Goal: Task Accomplishment & Management: Use online tool/utility

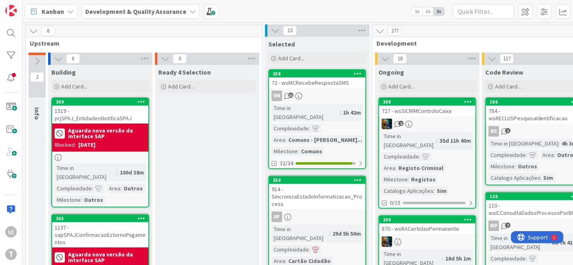
click at [160, 10] on b "Development & Quality Assurance" at bounding box center [135, 11] width 101 height 8
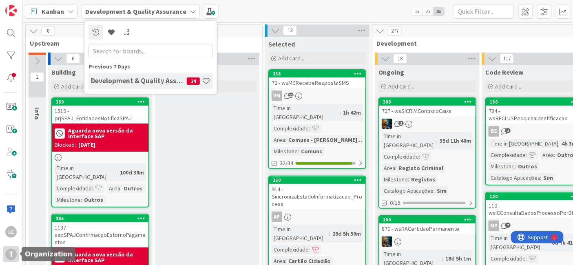
click at [11, 253] on div "T" at bounding box center [10, 254] width 11 height 11
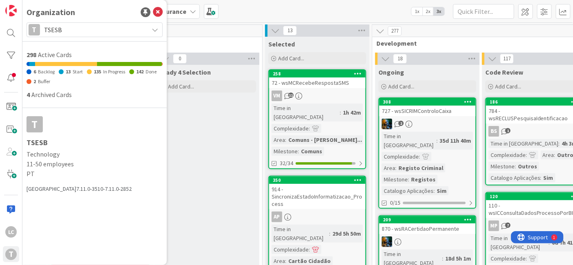
click at [96, 32] on span "TSESB" at bounding box center [94, 29] width 100 height 11
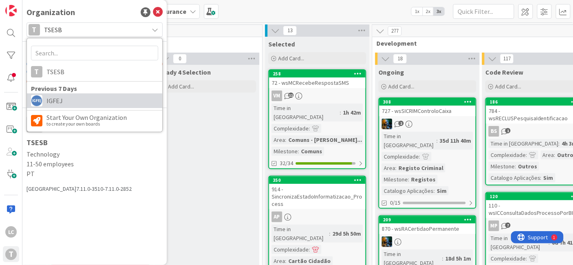
click at [81, 98] on span "IGFEJ" at bounding box center [103, 101] width 112 height 12
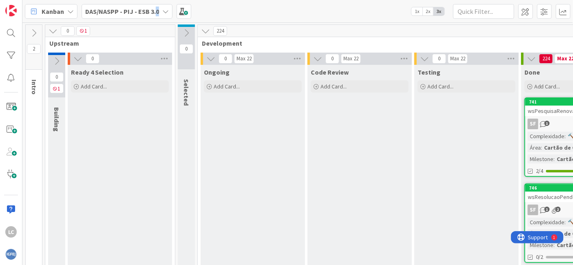
drag, startPoint x: 156, startPoint y: 10, endPoint x: 162, endPoint y: 10, distance: 6.1
click at [162, 10] on div "DAS/NASPP - PIJ - ESB 3.0" at bounding box center [127, 11] width 91 height 15
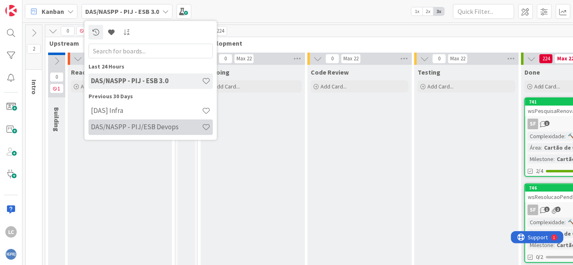
click at [140, 125] on h4 "DAS/NASPP - PIJ/ESB Devops" at bounding box center [146, 127] width 111 height 8
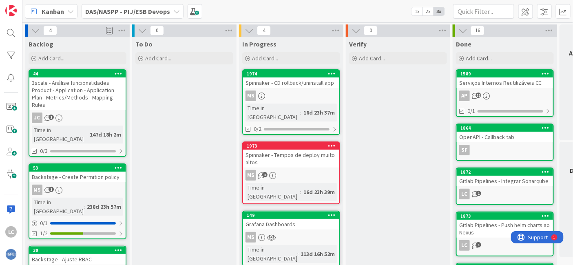
click at [119, 8] on b "DAS/NASPP - PIJ/ESB Devops" at bounding box center [127, 11] width 85 height 8
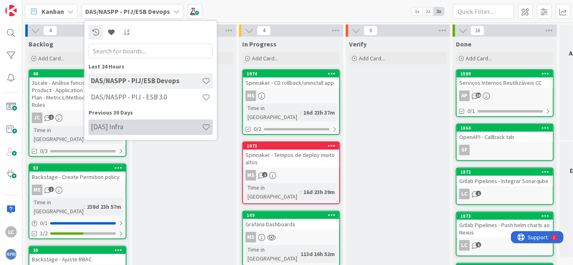
click at [120, 128] on h4 "[DAS] Infra" at bounding box center [146, 127] width 111 height 8
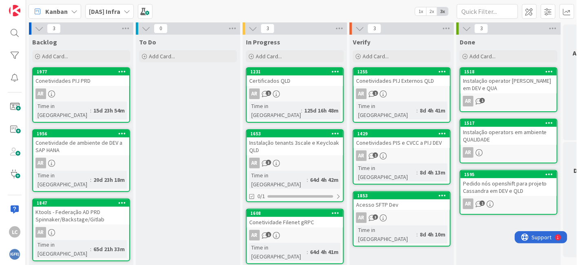
scroll to position [3, 0]
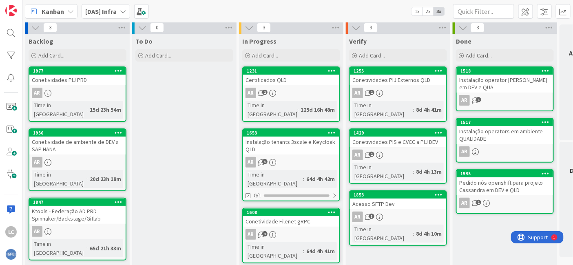
click at [500, 188] on div "Pedido nós openshift para projeto Cassandra em DEV e QLD" at bounding box center [505, 186] width 96 height 18
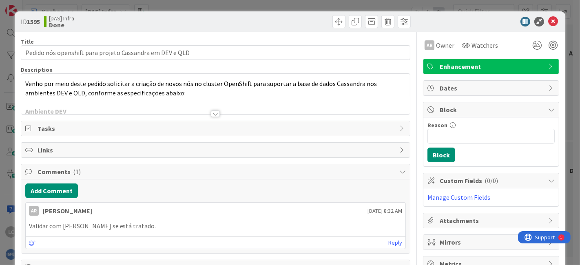
click at [213, 112] on div at bounding box center [215, 114] width 9 height 7
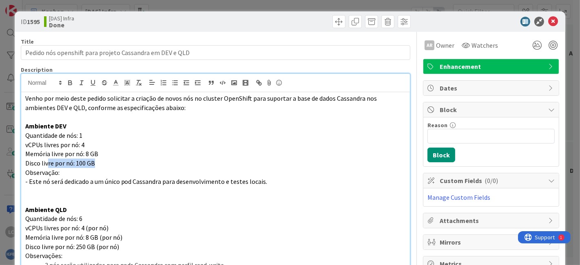
drag, startPoint x: 47, startPoint y: 160, endPoint x: 127, endPoint y: 166, distance: 80.6
click at [127, 166] on p "Disco livre por nó: 100 GB" at bounding box center [215, 163] width 381 height 9
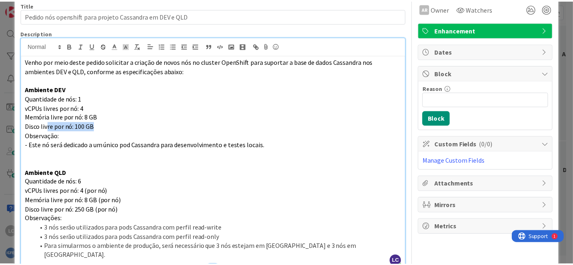
scroll to position [45, 0]
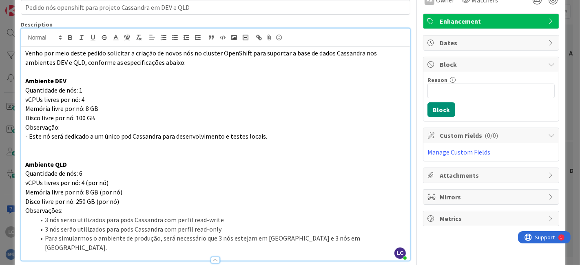
click at [4, 193] on div "ID 1595 [DAS] Infra Done Title 56 / 128 Pedido nós openshift para projeto Cassa…" at bounding box center [290, 132] width 580 height 265
